Goal: Task Accomplishment & Management: Manage account settings

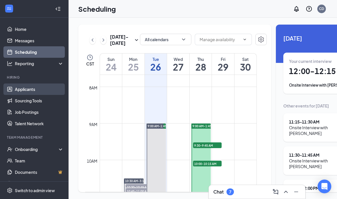
click at [32, 88] on link "Applicants" at bounding box center [39, 88] width 49 height 11
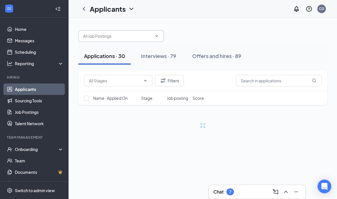
click at [132, 36] on input "text" at bounding box center [117, 36] width 69 height 6
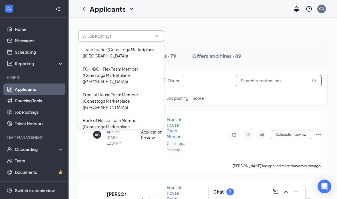
click at [267, 85] on input "text" at bounding box center [279, 80] width 86 height 11
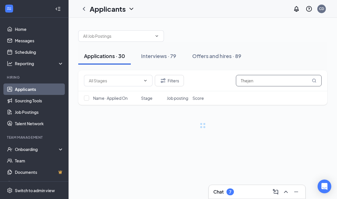
type input "Thejen"
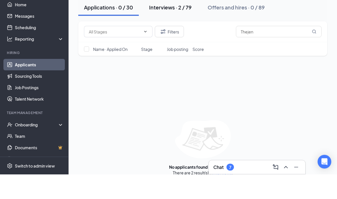
click at [165, 23] on button "Interviews · 2 / 79" at bounding box center [170, 31] width 54 height 17
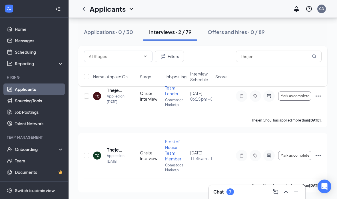
scroll to position [37, 0]
click at [317, 154] on icon "Ellipses" at bounding box center [317, 154] width 7 height 7
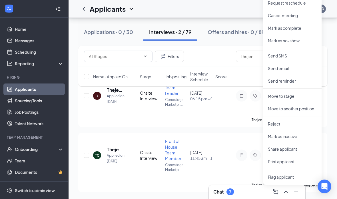
click at [233, 127] on div "TC Thejen Choul Applied on [DATE] Onsite Interview Team Leader Conestoga Market…" at bounding box center [202, 135] width 249 height 113
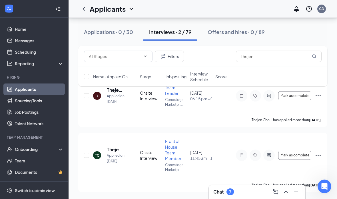
scroll to position [0, 0]
click at [325, 77] on div "Name · Applied On Stage Job posting Interview Schedule Score" at bounding box center [202, 76] width 249 height 19
click at [317, 157] on icon "Ellipses" at bounding box center [317, 155] width 7 height 7
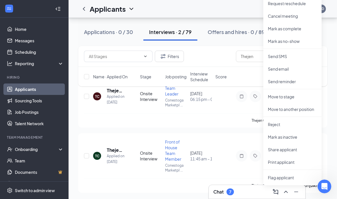
click at [236, 132] on div "TC Thejen Choul Applied on [DATE] Onsite Interview Team Leader Conestoga Market…" at bounding box center [202, 135] width 249 height 113
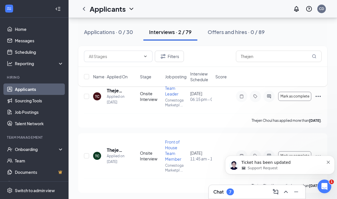
scroll to position [0, 0]
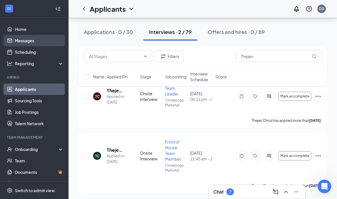
click at [34, 35] on link "Messages" at bounding box center [39, 40] width 49 height 11
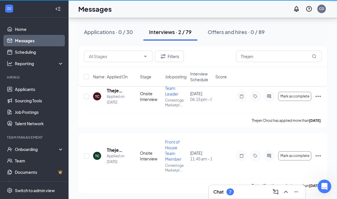
scroll to position [23, 0]
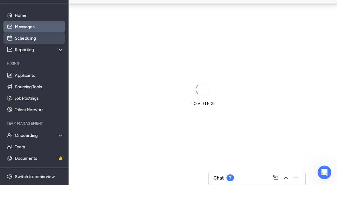
click at [37, 46] on link "Scheduling" at bounding box center [39, 51] width 49 height 11
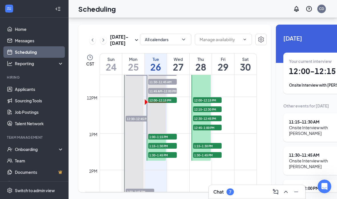
scroll to position [430, 0]
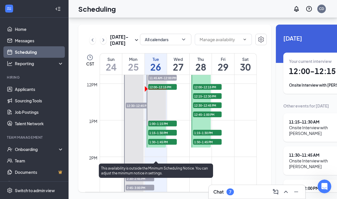
click at [169, 120] on span "1:00-1:15 PM" at bounding box center [162, 123] width 29 height 6
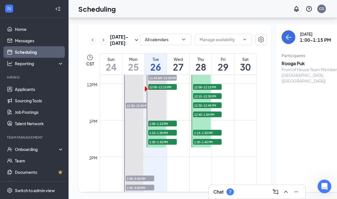
click at [167, 130] on span "1:15-1:30 PM" at bounding box center [162, 133] width 29 height 6
click at [167, 139] on span "1:30-1:45 PM" at bounding box center [162, 142] width 29 height 6
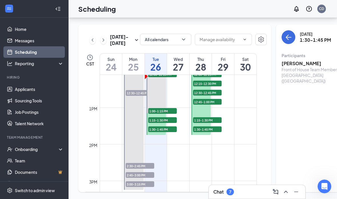
scroll to position [443, 0]
